Goal: Transaction & Acquisition: Purchase product/service

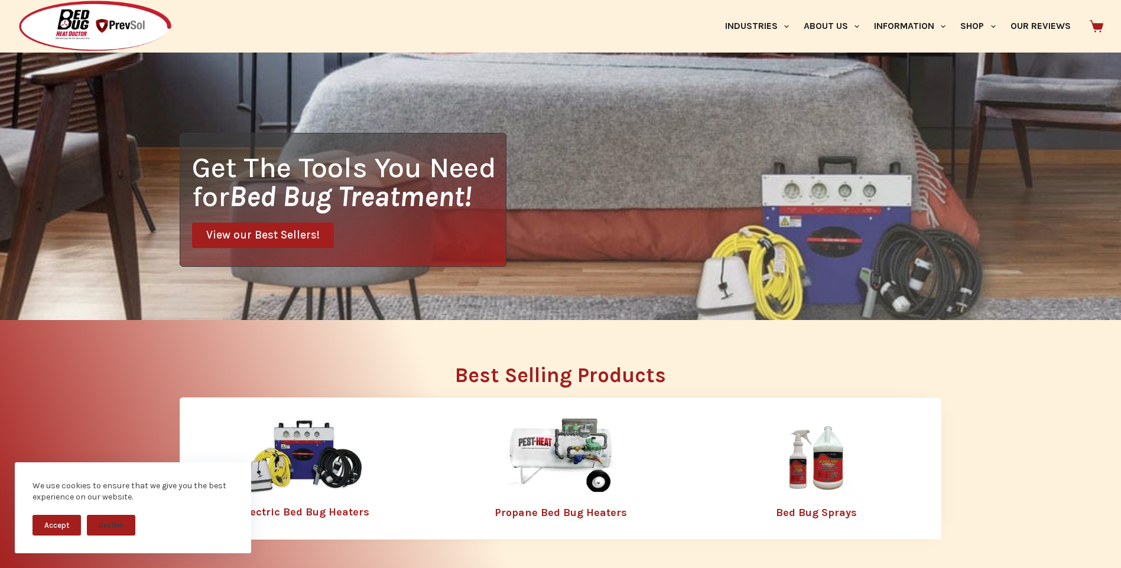
click at [557, 435] on img at bounding box center [561, 457] width 154 height 77
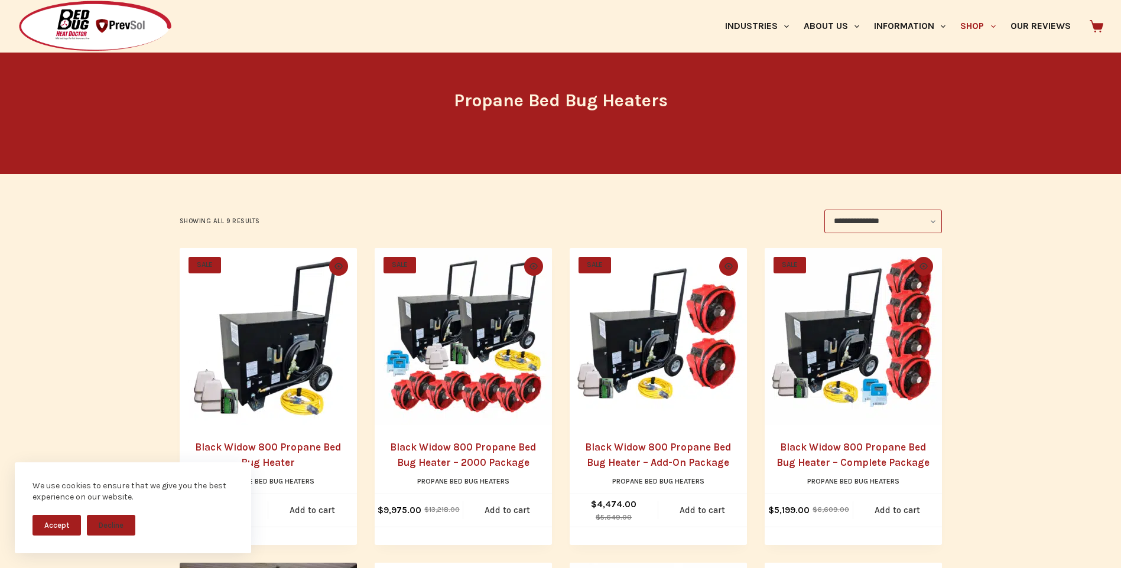
scroll to position [148, 0]
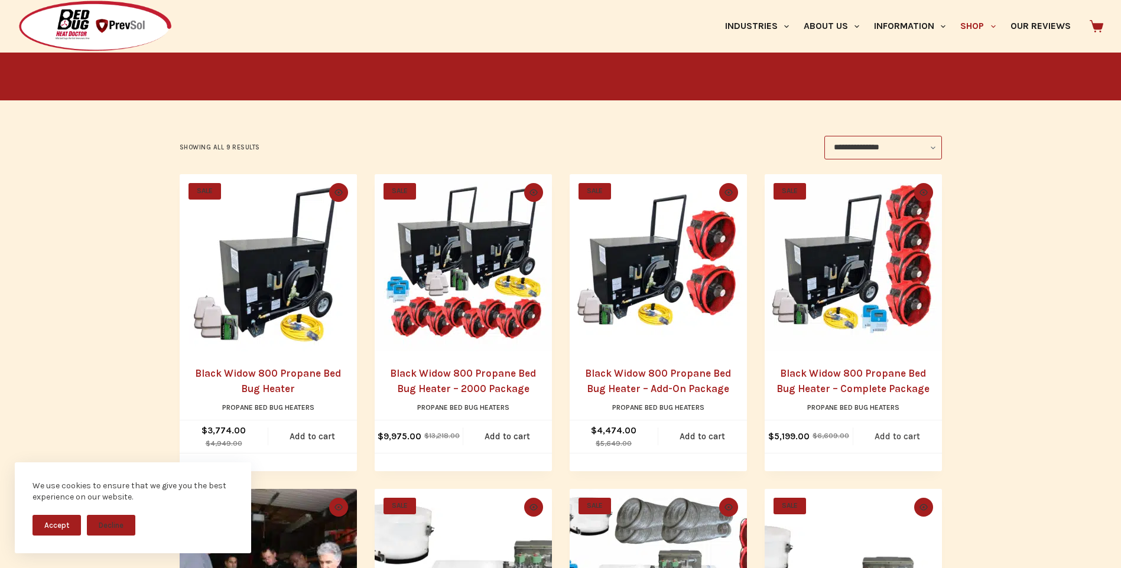
click at [926, 425] on link "Add to cart" at bounding box center [897, 437] width 89 height 32
click at [507, 426] on link "Add to cart" at bounding box center [507, 437] width 89 height 32
click at [1022, 13] on link "Our Reviews" at bounding box center [1039, 26] width 75 height 53
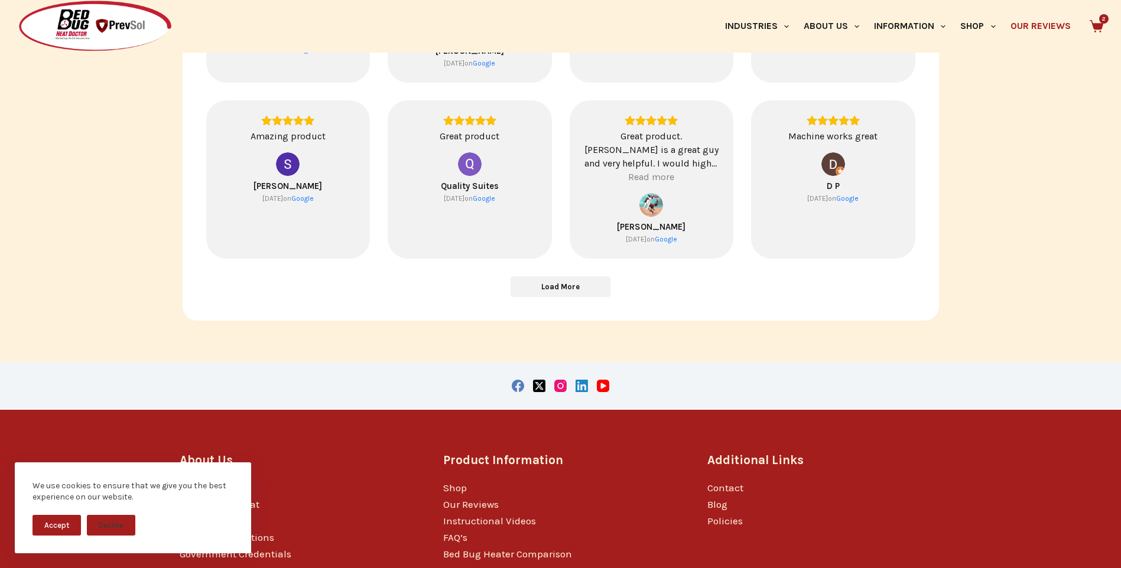
scroll to position [633, 0]
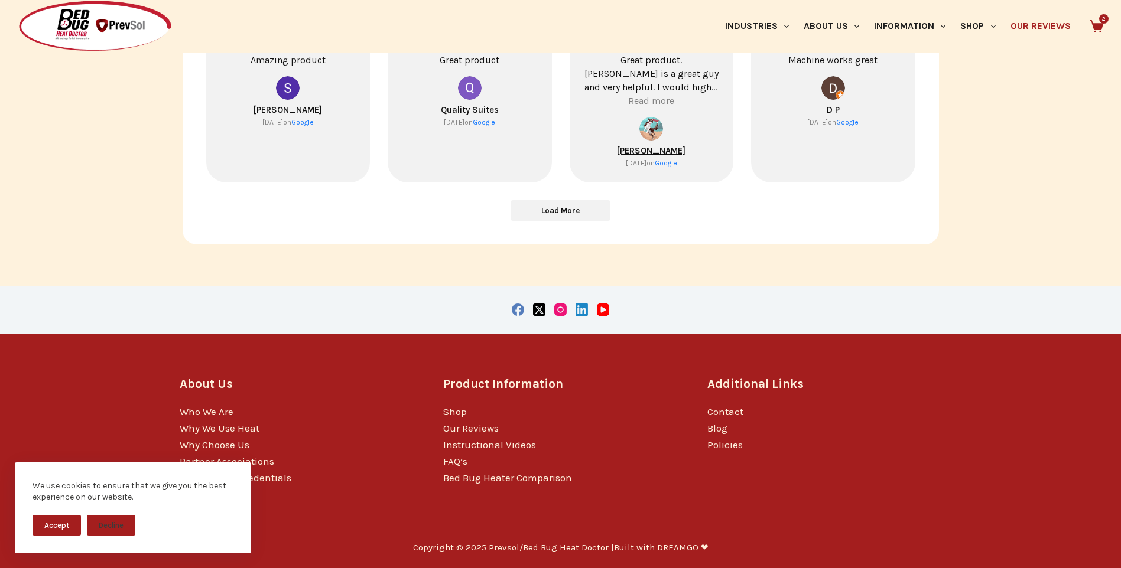
click at [642, 149] on span "Harry Pra" at bounding box center [651, 150] width 69 height 11
